Goal: Transaction & Acquisition: Purchase product/service

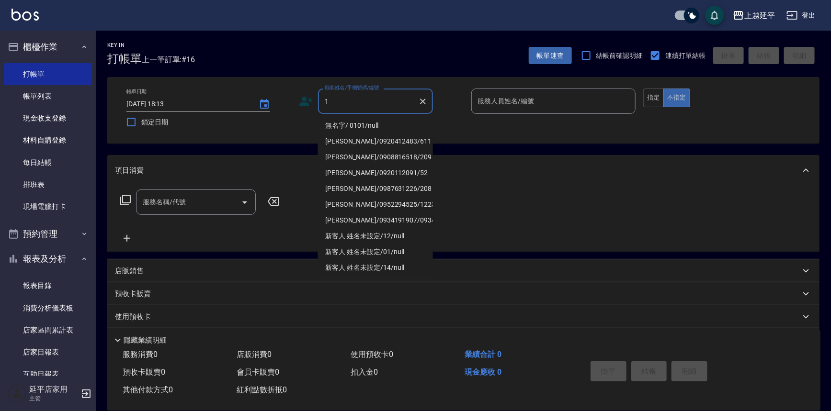
click at [335, 126] on li "無名字/ 0101/null" at bounding box center [375, 126] width 115 height 16
type input "無名字/ 0101/null"
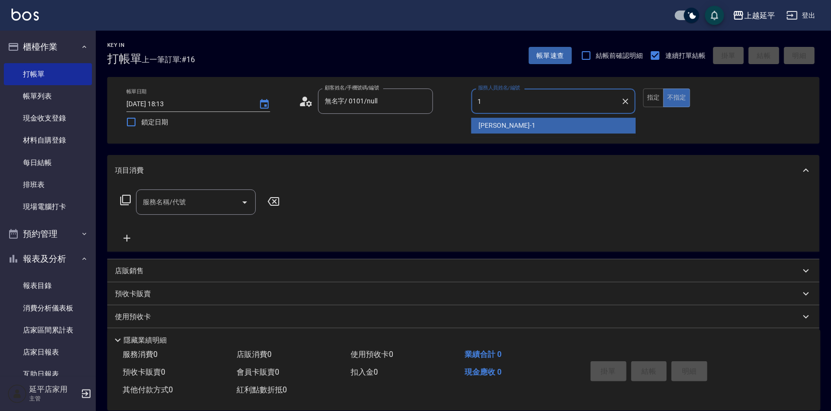
click at [481, 125] on span "[PERSON_NAME]-1" at bounding box center [507, 126] width 57 height 10
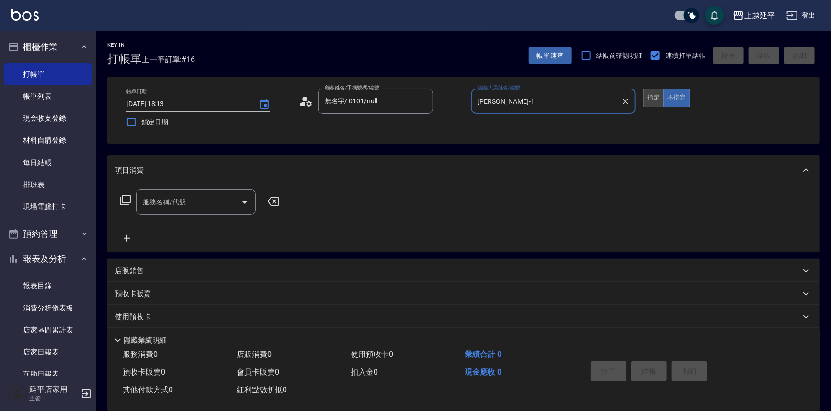
type input "[PERSON_NAME]-1"
click at [657, 99] on button "指定" at bounding box center [653, 98] width 21 height 19
click at [242, 199] on icon "Open" at bounding box center [244, 202] width 11 height 11
click at [125, 198] on icon at bounding box center [125, 199] width 11 height 11
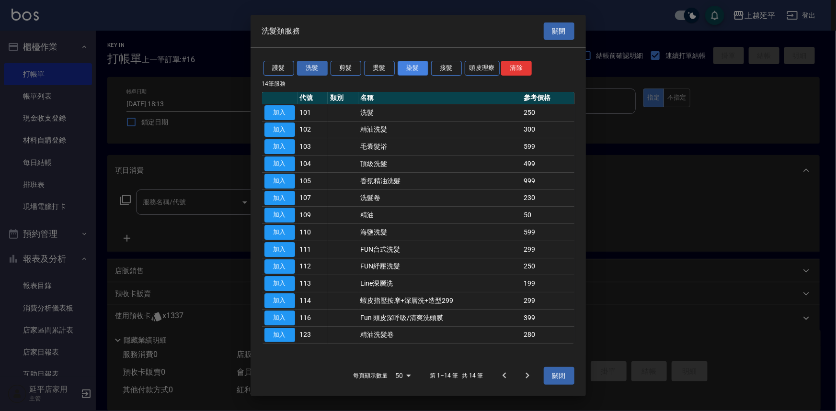
click at [416, 65] on button "染髮" at bounding box center [413, 68] width 31 height 15
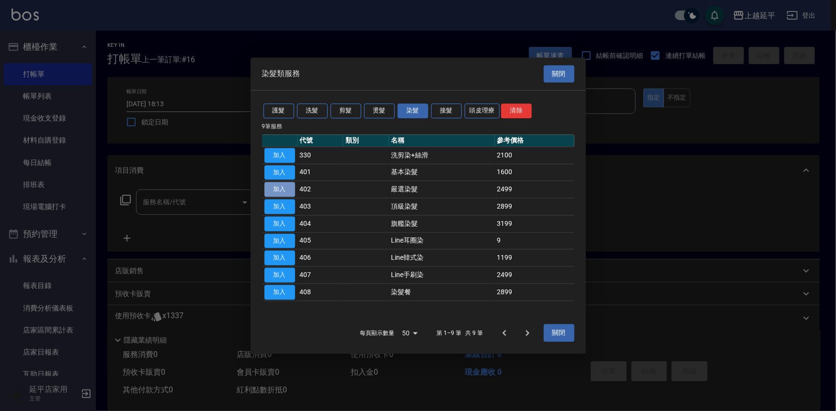
click at [283, 193] on button "加入" at bounding box center [279, 189] width 31 height 15
type input "嚴選染髮(402)"
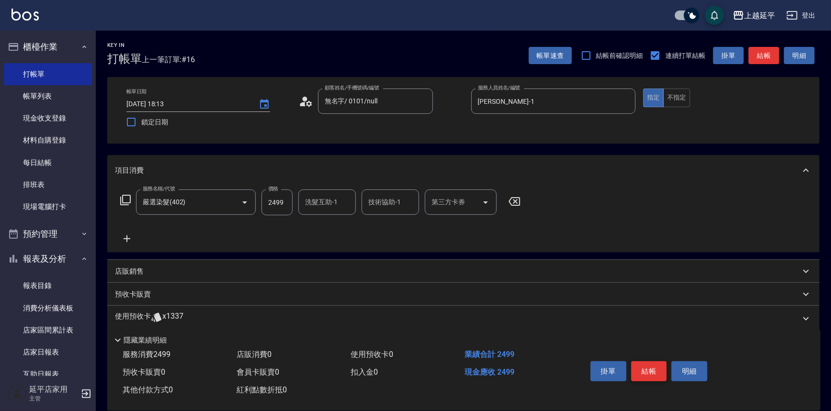
click at [643, 366] on button "結帳" at bounding box center [649, 372] width 36 height 20
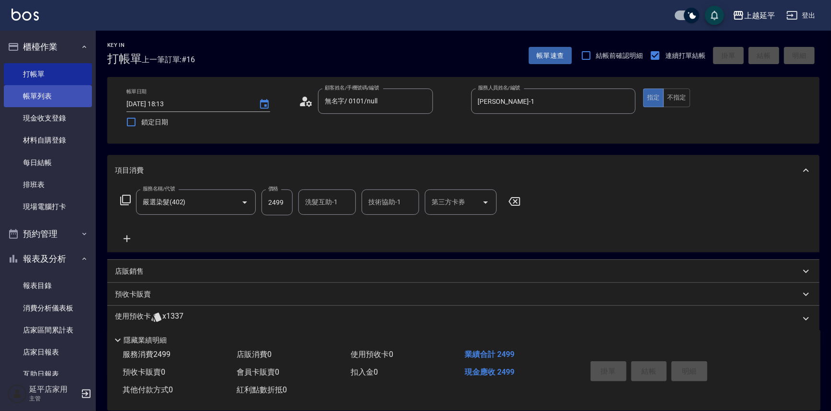
type input "[DATE] 18:46"
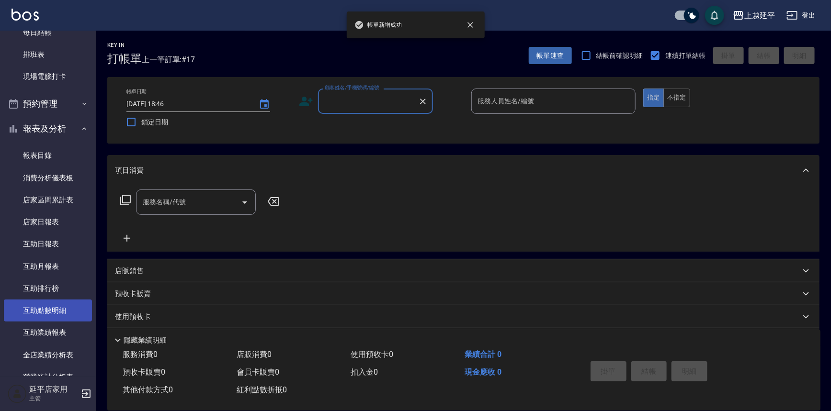
scroll to position [217, 0]
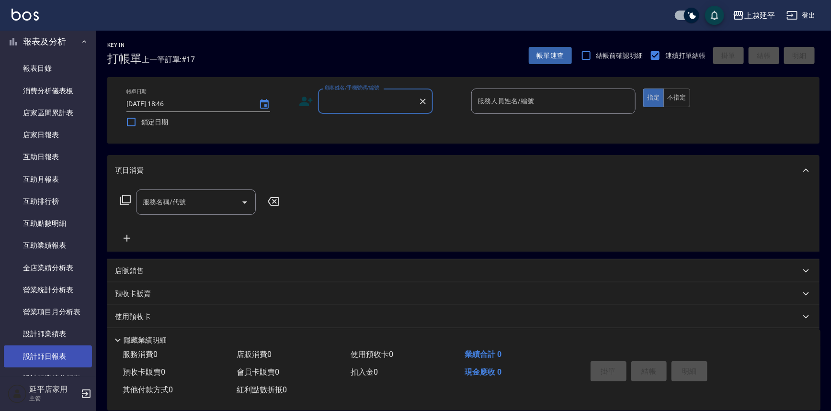
click at [57, 355] on link "設計師日報表" at bounding box center [48, 357] width 88 height 22
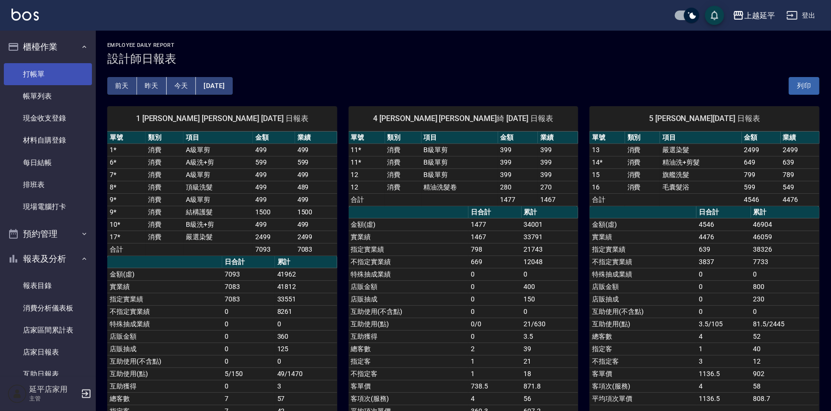
click at [35, 75] on link "打帳單" at bounding box center [48, 74] width 88 height 22
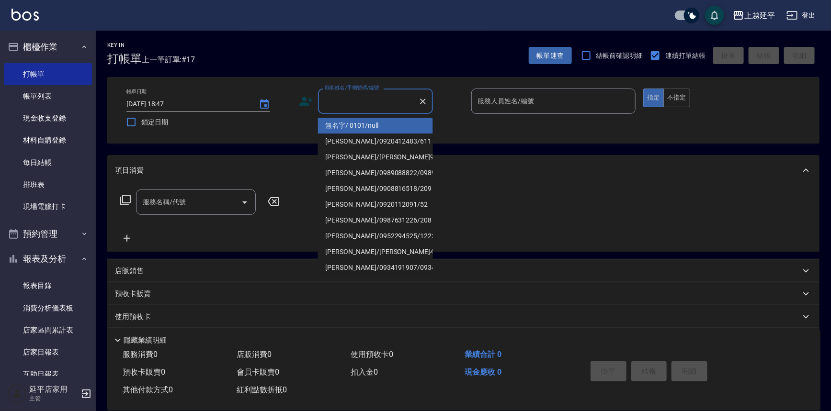
click at [409, 102] on input "顧客姓名/手機號碼/編號" at bounding box center [368, 101] width 92 height 17
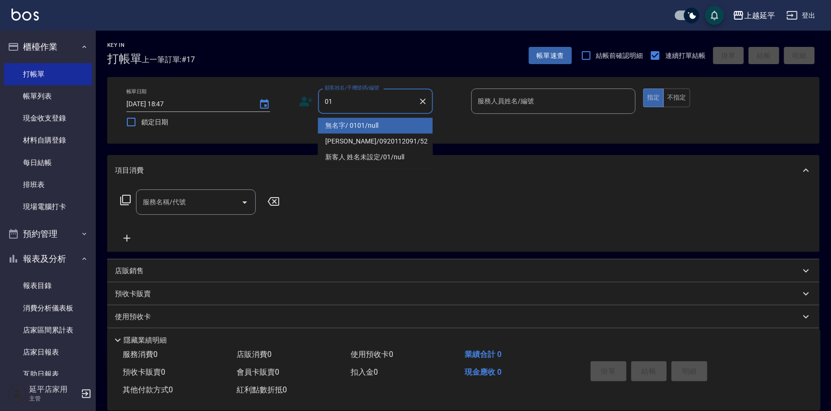
click at [402, 121] on li "無名字/ 0101/null" at bounding box center [375, 126] width 115 height 16
type input "無名字/ 0101/null"
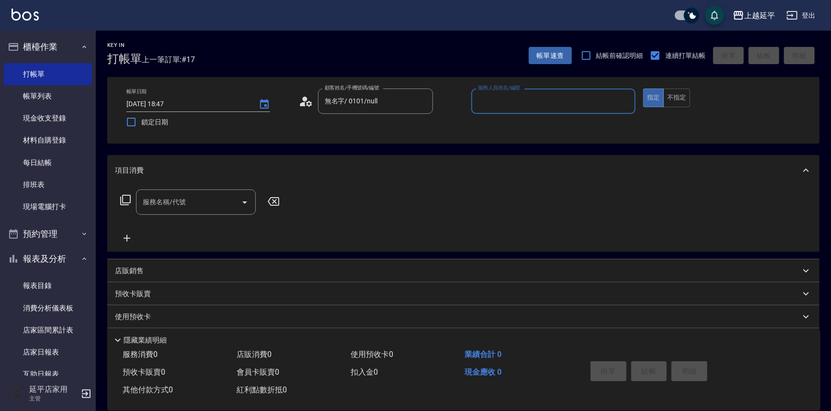
click at [488, 98] on input "服務人員姓名/編號" at bounding box center [554, 101] width 156 height 17
click at [508, 124] on div "[PERSON_NAME] -4" at bounding box center [553, 126] width 165 height 16
type input "[PERSON_NAME]-4"
click at [158, 208] on input "服務名稱/代號" at bounding box center [188, 202] width 97 height 17
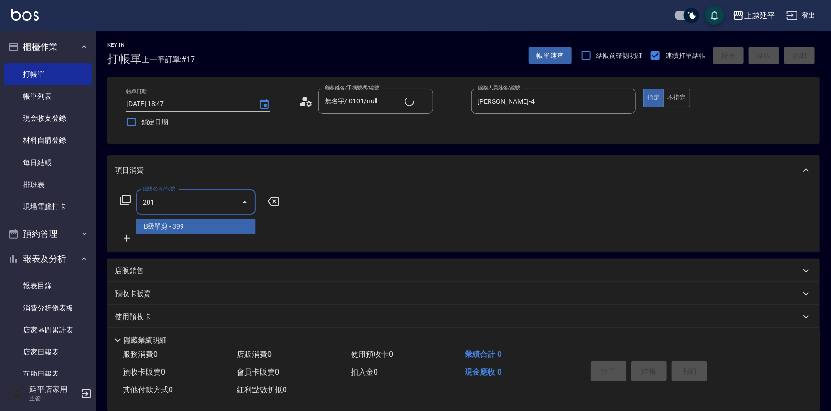
click at [208, 220] on span "B級單剪 - 399" at bounding box center [196, 227] width 120 height 16
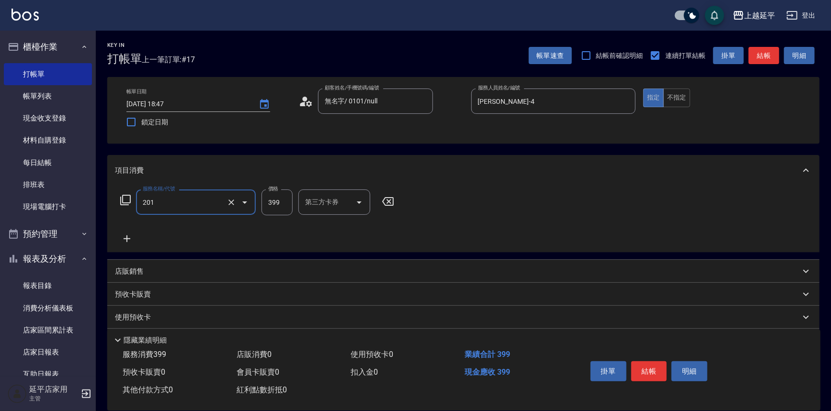
type input "B級單剪(201)"
click at [123, 236] on icon at bounding box center [127, 238] width 24 height 11
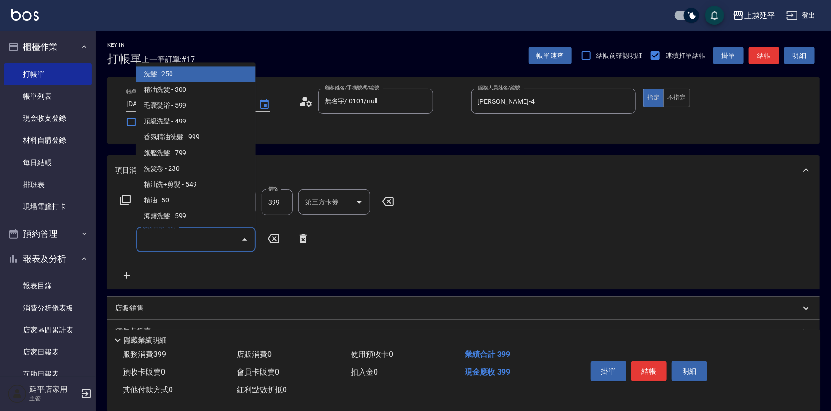
click at [171, 241] on input "服務名稱/代號" at bounding box center [188, 239] width 97 height 17
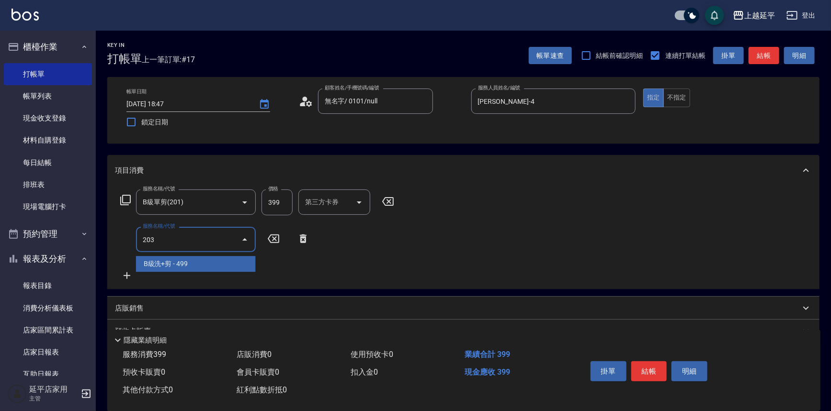
click at [176, 262] on span "B級洗+剪 - 499" at bounding box center [196, 264] width 120 height 16
type input "B級洗+剪(203)"
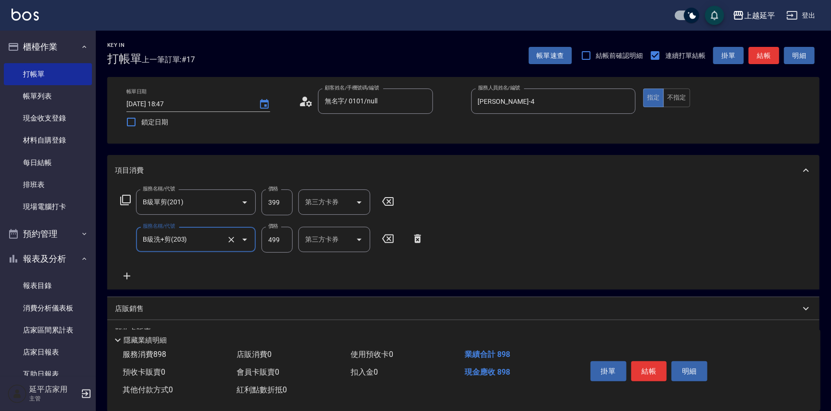
click at [768, 59] on button "結帳" at bounding box center [764, 56] width 31 height 18
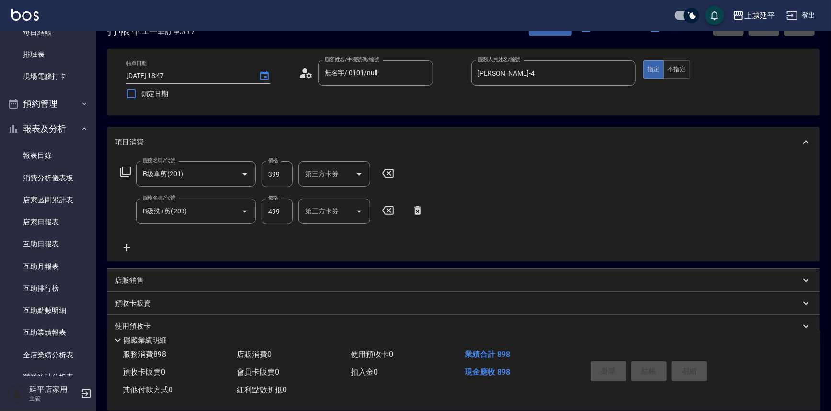
scroll to position [43, 0]
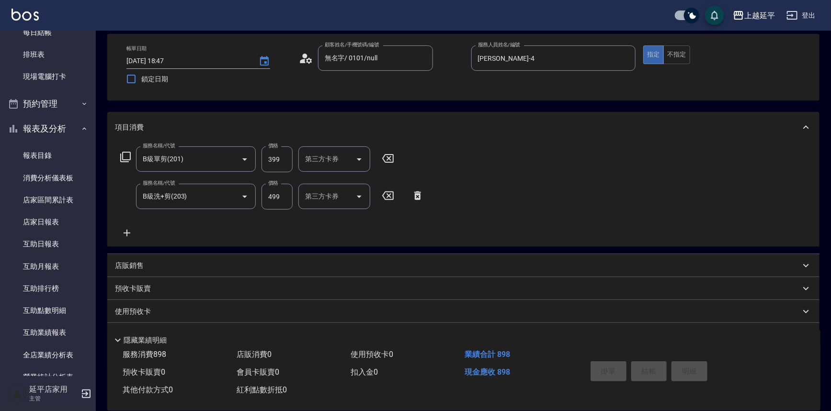
drag, startPoint x: 537, startPoint y: 206, endPoint x: 522, endPoint y: 197, distance: 17.4
click at [522, 197] on div "服務名稱/代號 B級單剪(201) 服務名稱/代號 價格 399 價格 第三方卡券 第三方卡券 服務名稱/代號 B級洗+剪(203) 服務名稱/代號 價格 4…" at bounding box center [463, 195] width 712 height 104
type input "[DATE] 18:49"
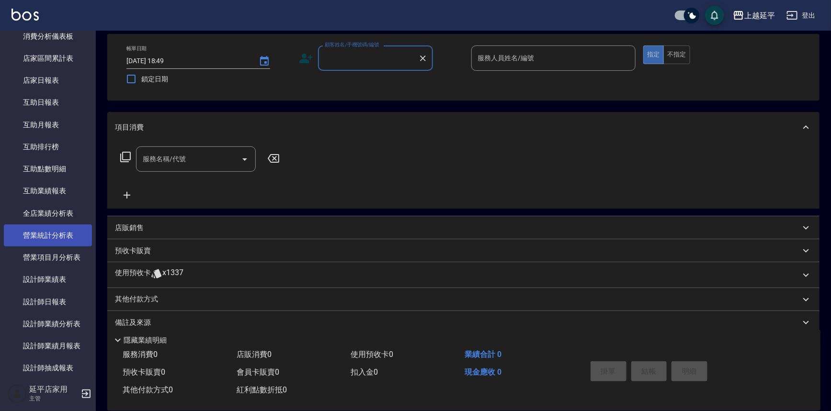
scroll to position [348, 0]
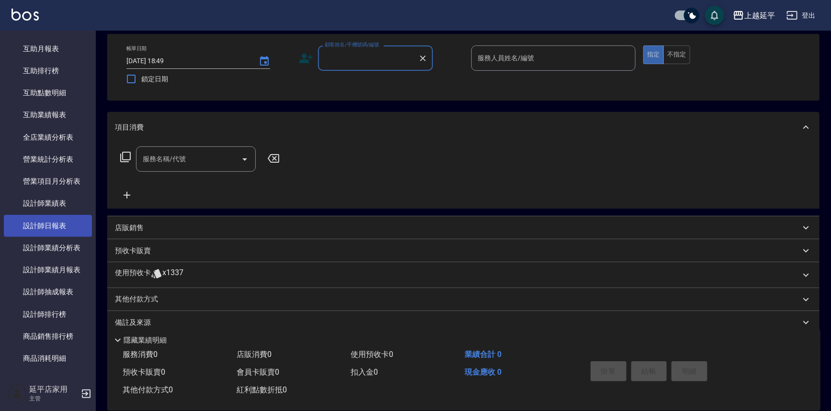
click at [52, 229] on link "設計師日報表" at bounding box center [48, 226] width 88 height 22
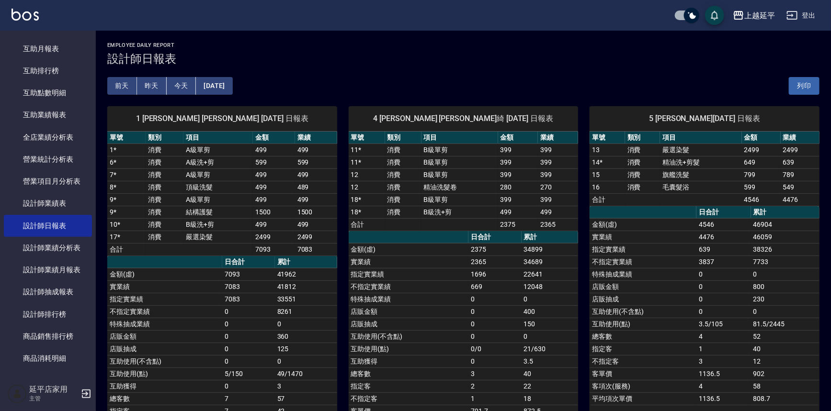
drag, startPoint x: 542, startPoint y: 317, endPoint x: 512, endPoint y: 306, distance: 31.7
click at [512, 306] on td "0" at bounding box center [494, 312] width 53 height 12
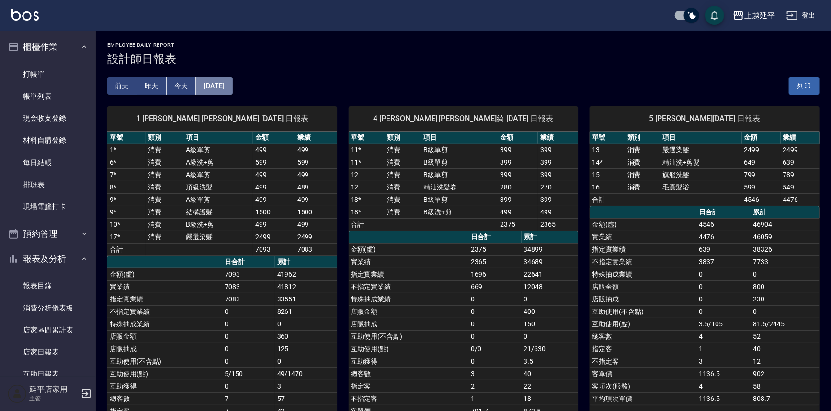
click at [223, 85] on button "[DATE]" at bounding box center [214, 86] width 36 height 18
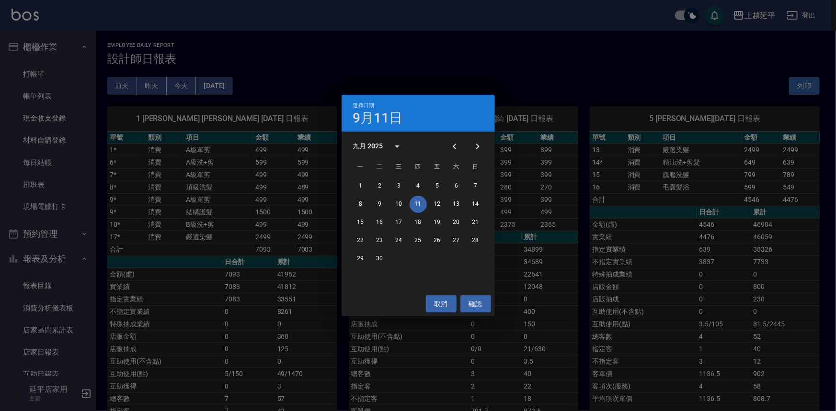
click at [458, 147] on icon "Previous month" at bounding box center [454, 146] width 11 height 11
click at [364, 223] on button "11" at bounding box center [360, 222] width 17 height 17
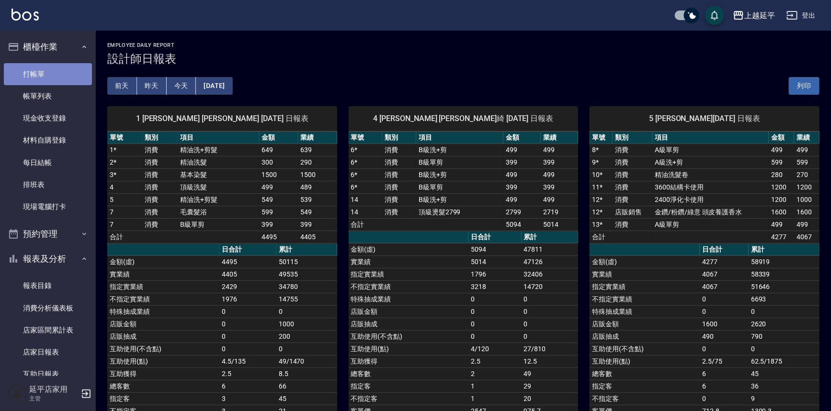
click at [47, 70] on link "打帳單" at bounding box center [48, 74] width 88 height 22
